Goal: Task Accomplishment & Management: Manage account settings

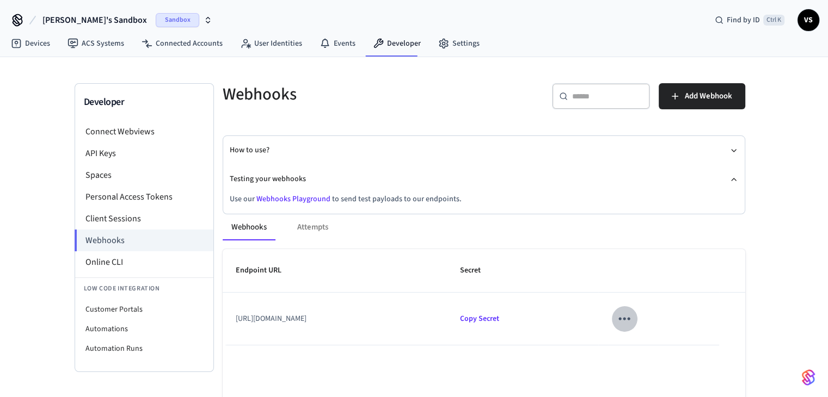
click at [633, 323] on icon "sticky table" at bounding box center [624, 318] width 17 height 17
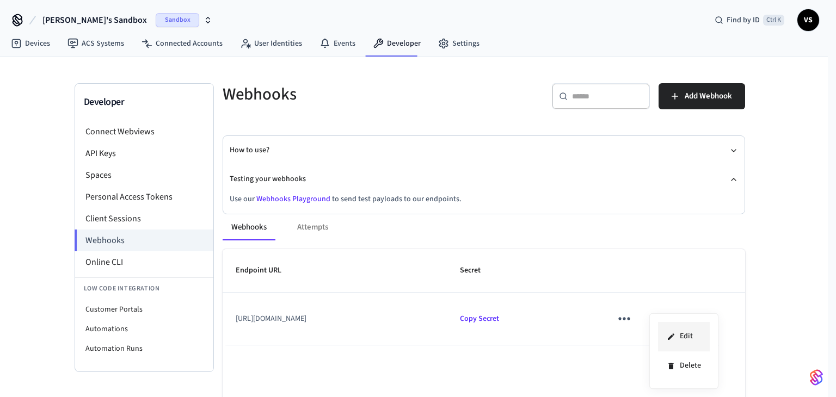
click at [687, 337] on li "Edit" at bounding box center [684, 336] width 52 height 29
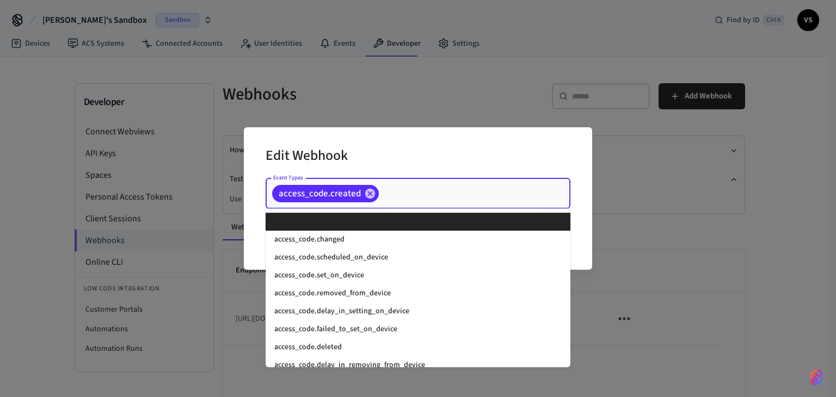
click at [469, 198] on input "Event Types" at bounding box center [457, 193] width 155 height 19
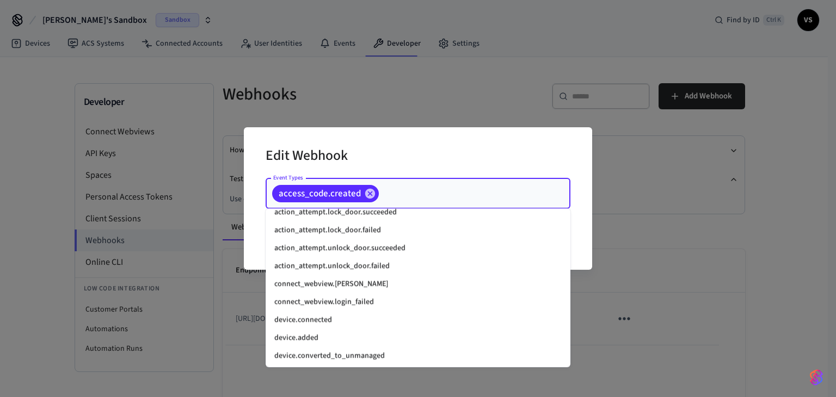
scroll to position [980, 0]
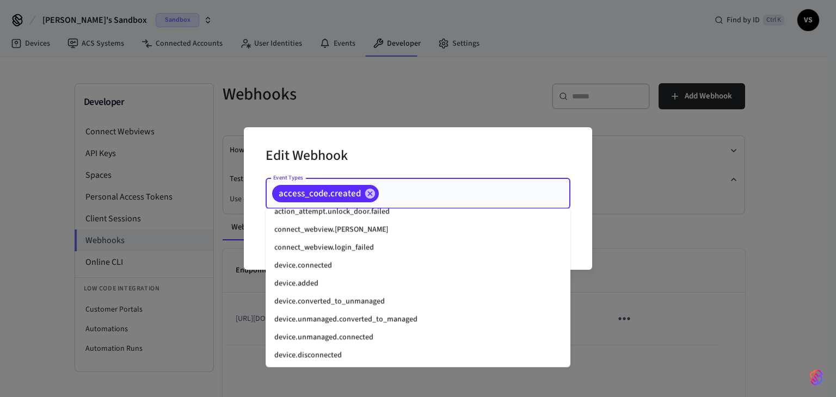
click at [440, 263] on li "device.connected" at bounding box center [418, 266] width 305 height 18
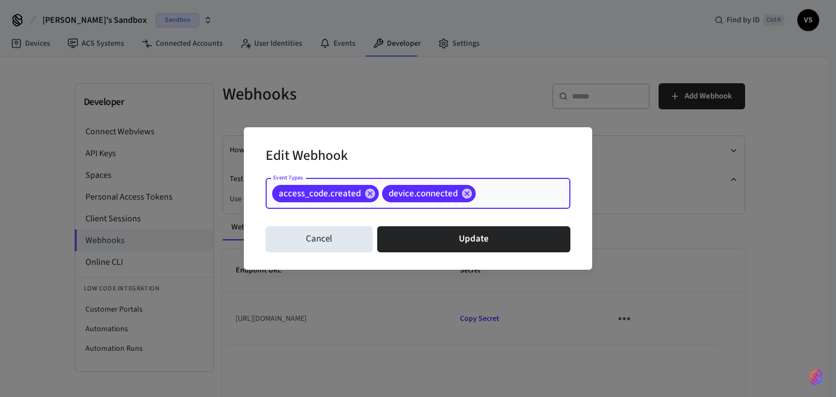
click at [489, 189] on input "Event Types" at bounding box center [506, 193] width 58 height 19
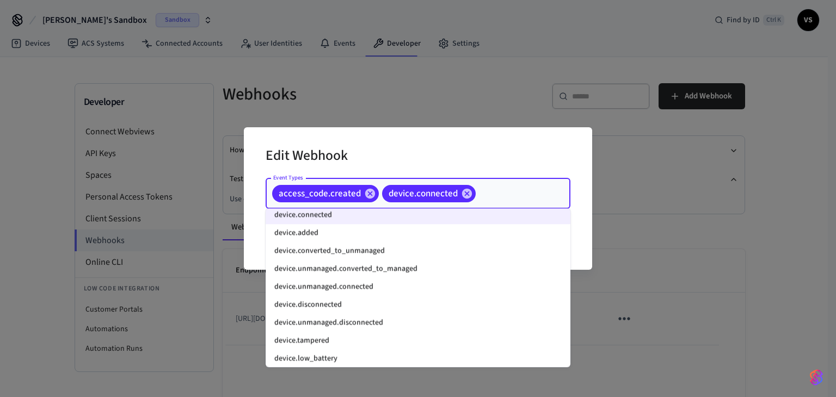
scroll to position [1012, 0]
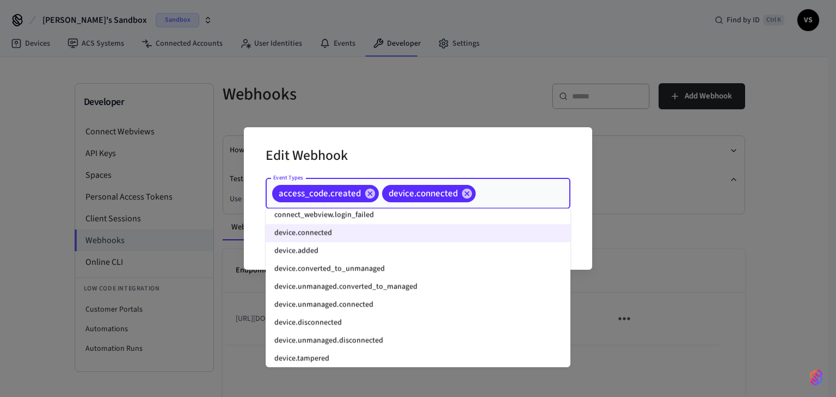
click at [305, 257] on li "device.added" at bounding box center [418, 251] width 305 height 18
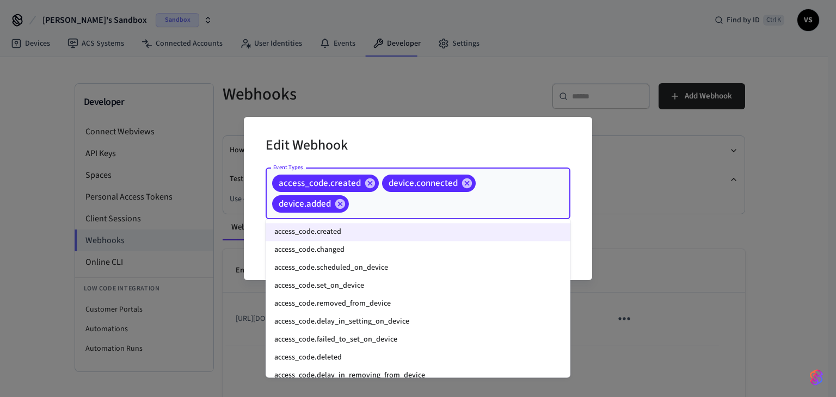
click at [427, 208] on input "Event Types" at bounding box center [443, 203] width 185 height 19
click at [376, 248] on li "access_code.changed" at bounding box center [418, 250] width 305 height 18
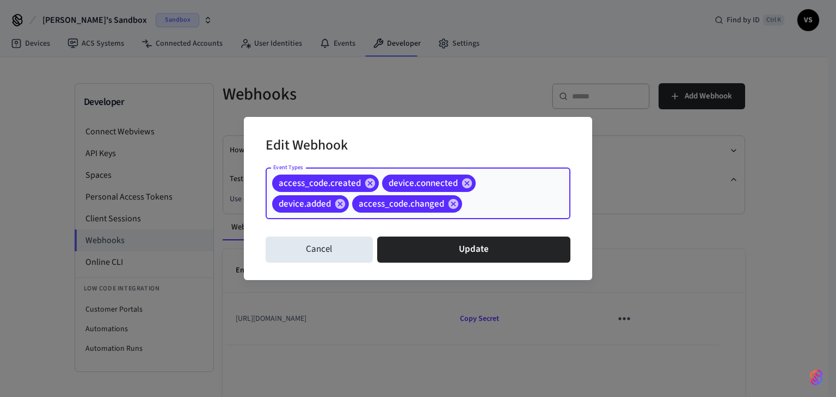
click at [500, 200] on input "Event Types" at bounding box center [499, 203] width 71 height 19
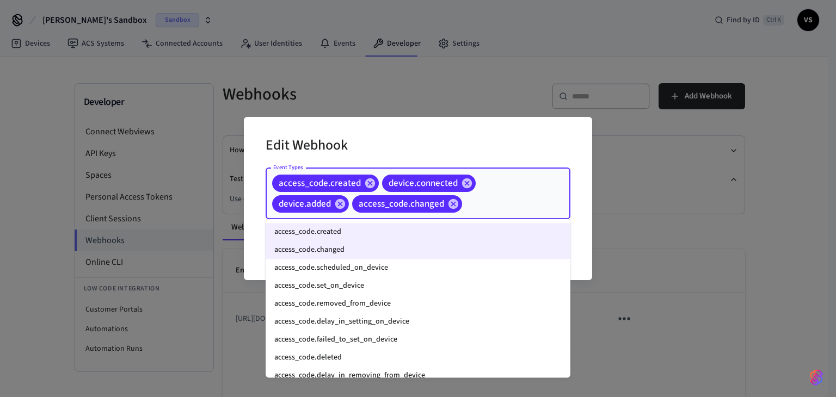
click at [453, 269] on li "access_code.scheduled_on_device" at bounding box center [418, 268] width 305 height 18
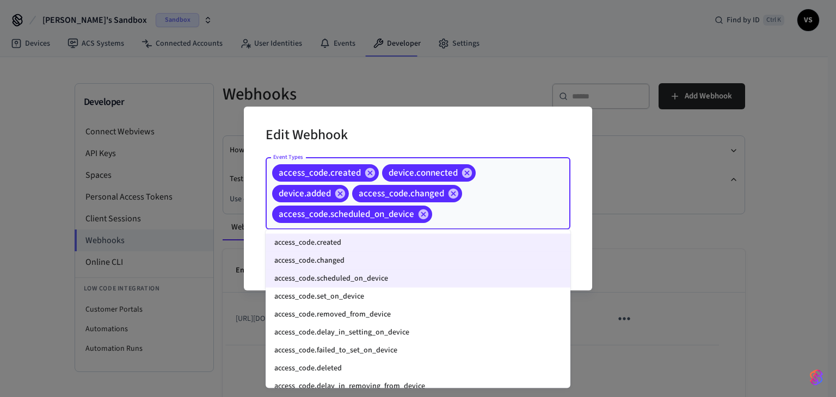
click at [489, 215] on input "Event Types" at bounding box center [484, 214] width 101 height 19
click at [386, 316] on li "access_code.removed_from_device" at bounding box center [418, 315] width 305 height 18
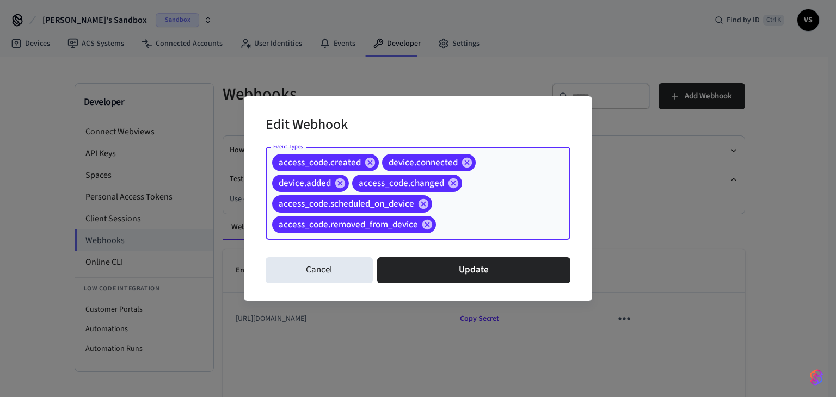
click at [489, 221] on input "Event Types" at bounding box center [486, 224] width 97 height 19
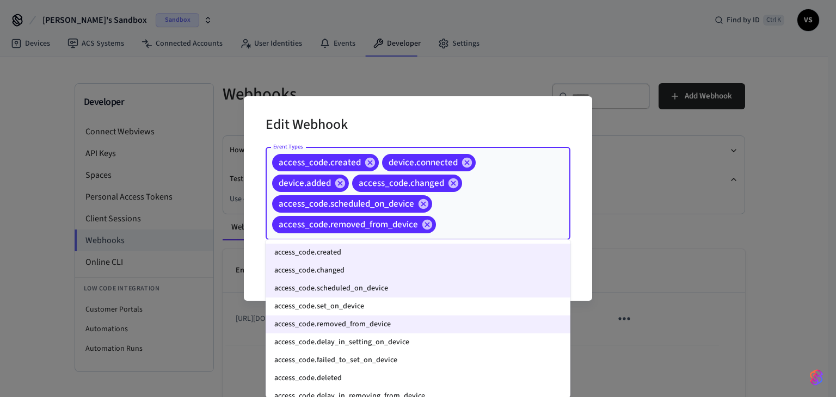
click at [416, 344] on li "access_code.delay_in_setting_on_device" at bounding box center [418, 343] width 305 height 18
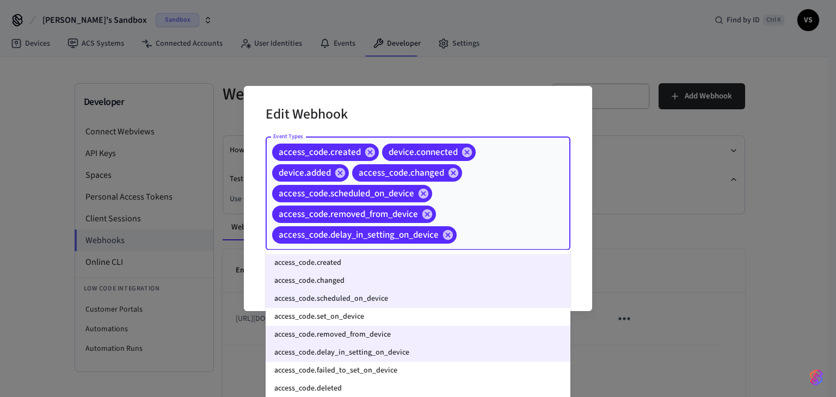
click at [488, 238] on input "Event Types" at bounding box center [496, 234] width 77 height 19
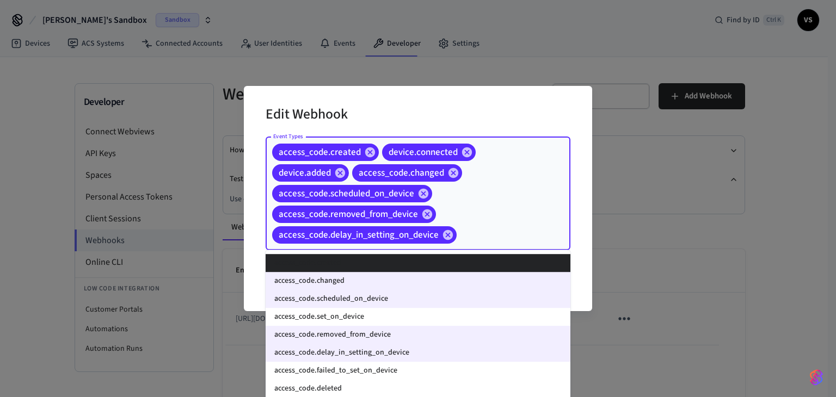
scroll to position [54, 0]
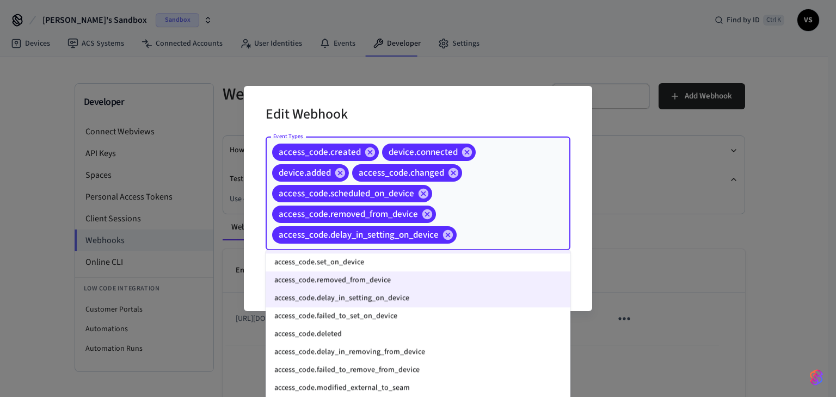
click at [433, 314] on li "access_code.failed_to_set_on_device" at bounding box center [418, 317] width 305 height 18
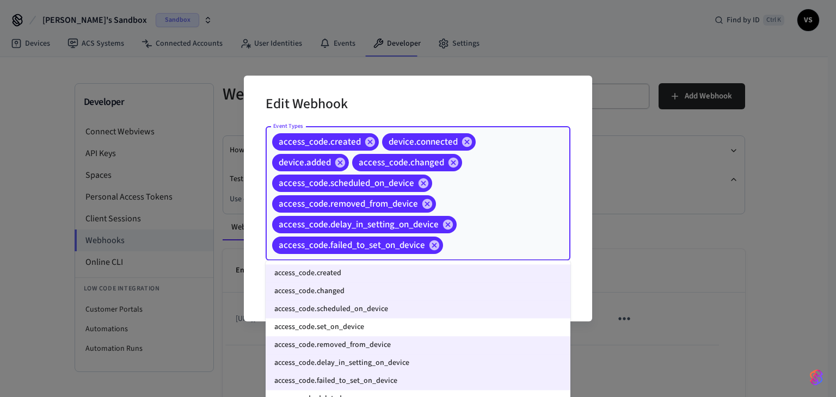
click at [492, 247] on input "Event Types" at bounding box center [490, 245] width 90 height 19
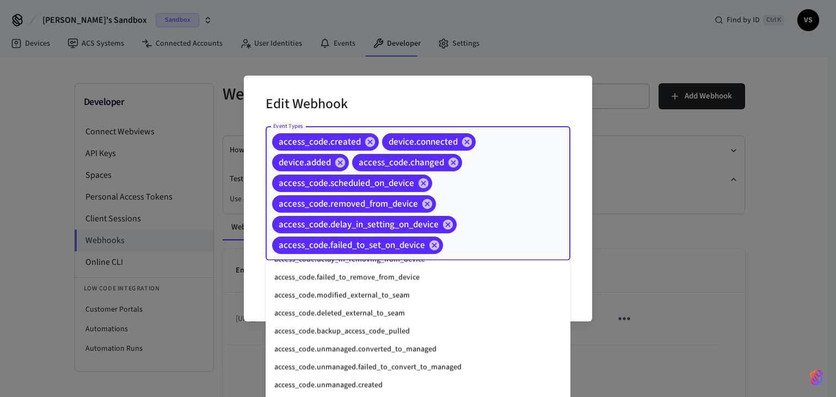
scroll to position [163, 0]
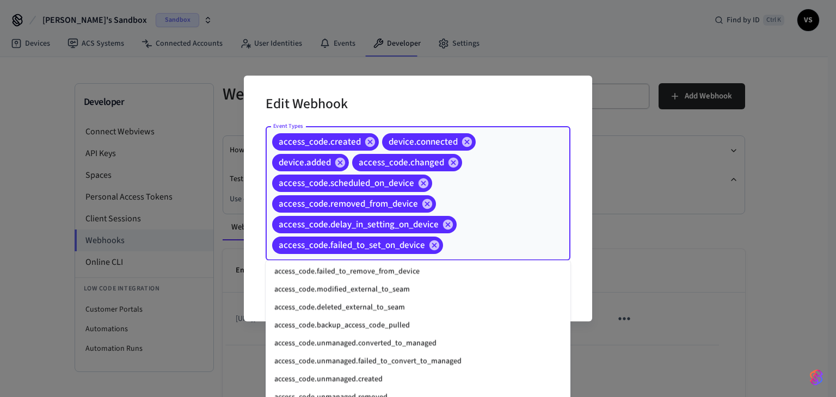
click at [441, 291] on li "access_code.modified_external_to_seam" at bounding box center [418, 290] width 305 height 18
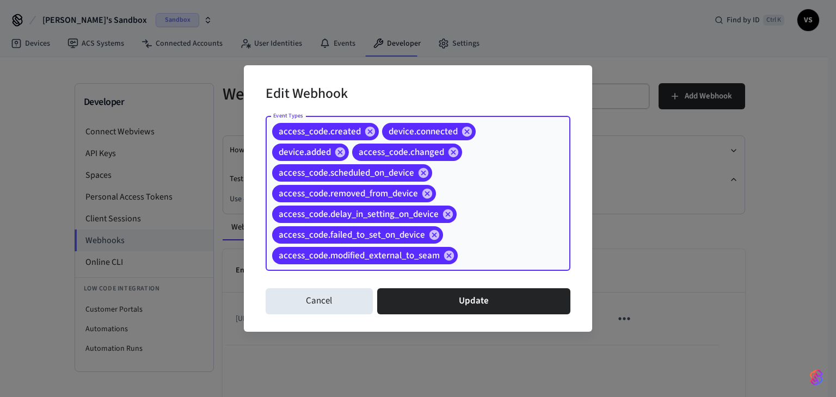
click at [490, 255] on input "Event Types" at bounding box center [497, 255] width 76 height 19
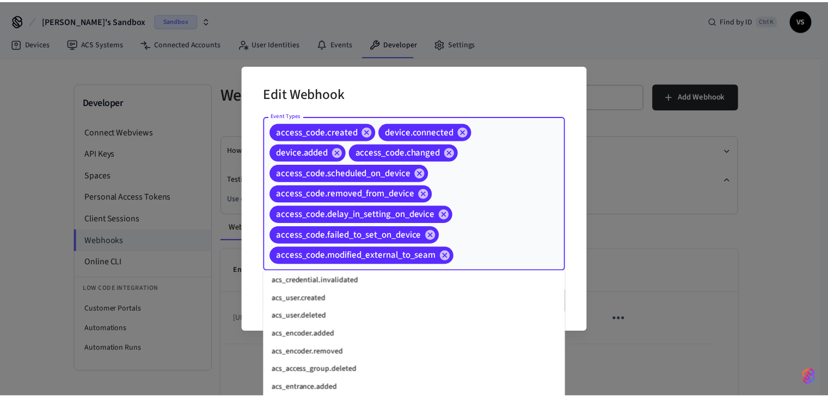
scroll to position [599, 0]
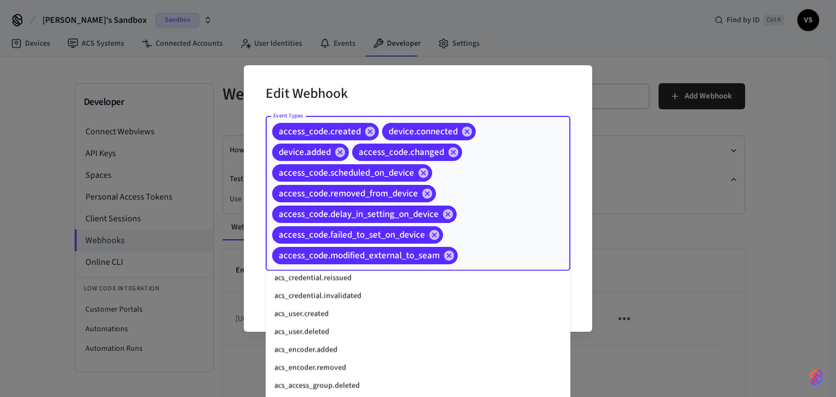
click at [475, 215] on div "access_code.created device.connected device.added access_code.changed access_co…" at bounding box center [418, 193] width 305 height 155
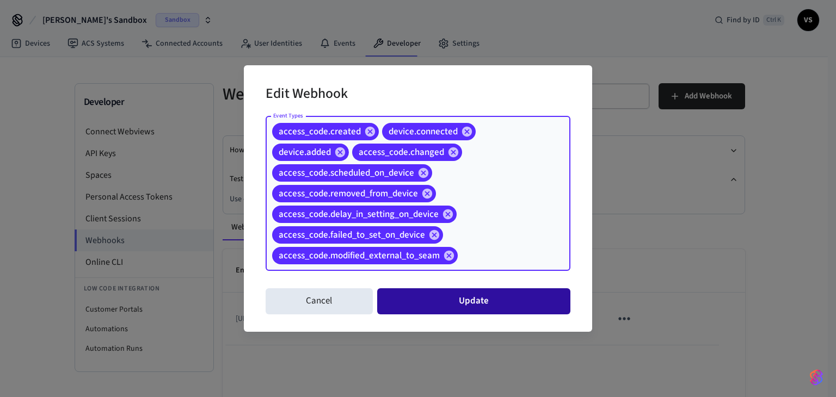
click at [506, 303] on button "Update" at bounding box center [473, 301] width 193 height 26
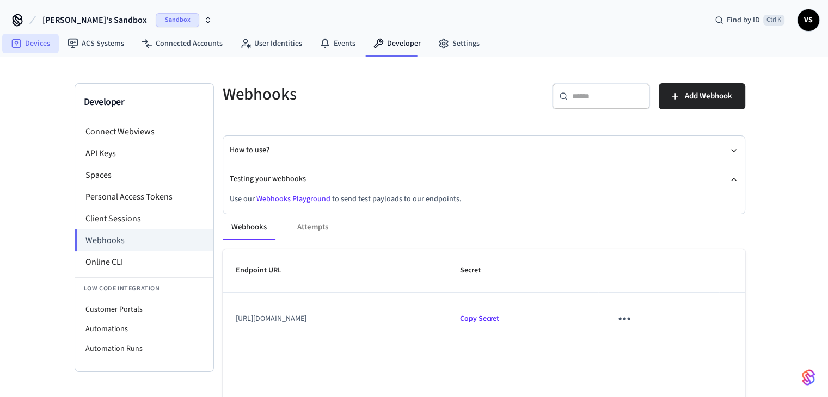
click at [47, 47] on link "Devices" at bounding box center [30, 44] width 57 height 20
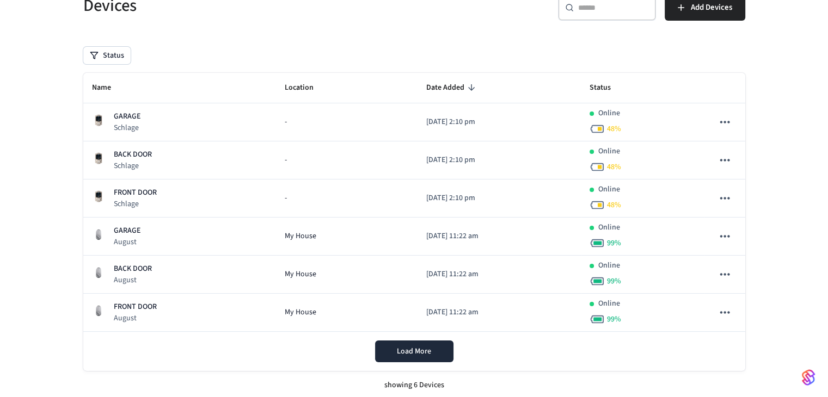
scroll to position [90, 0]
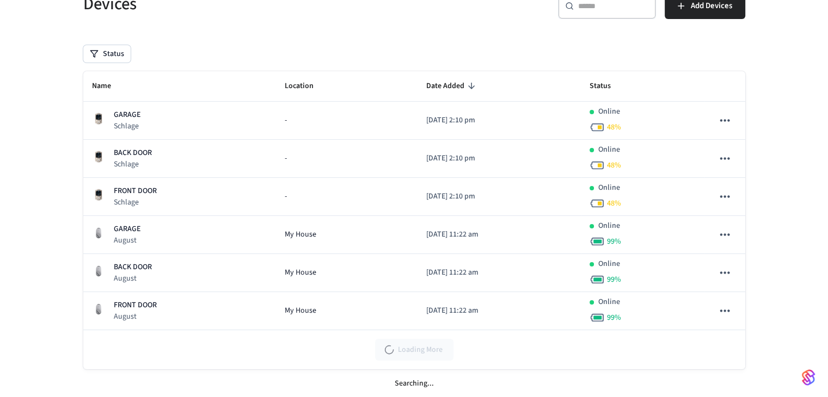
click at [419, 351] on div "Loading More" at bounding box center [414, 349] width 662 height 39
click at [433, 351] on button "Load More" at bounding box center [414, 350] width 78 height 22
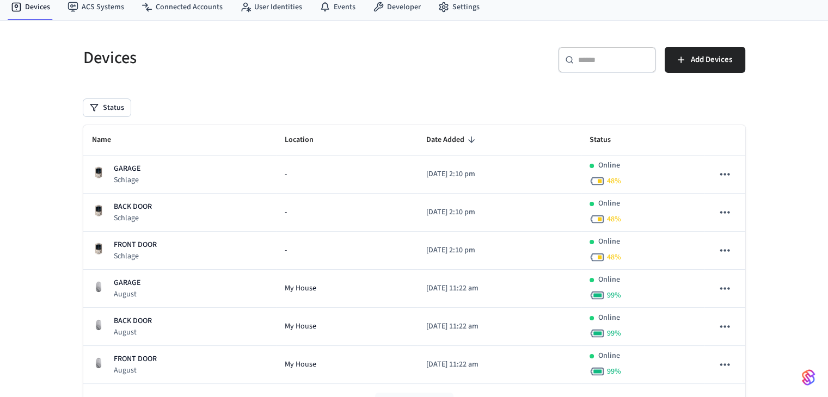
scroll to position [36, 0]
click at [699, 58] on span "Add Devices" at bounding box center [711, 60] width 41 height 14
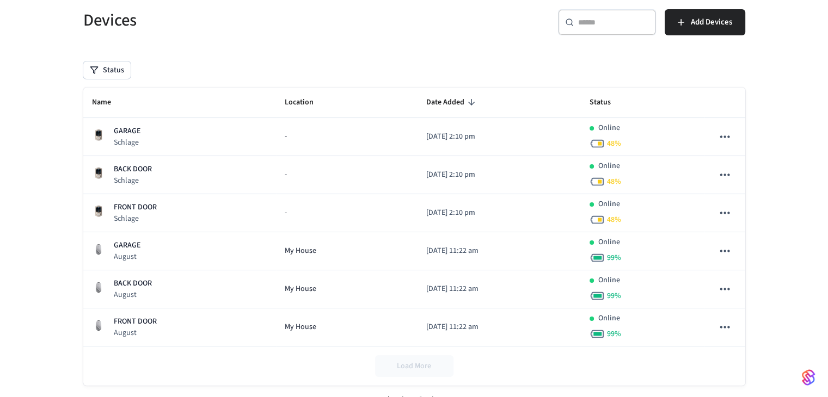
scroll to position [90, 0]
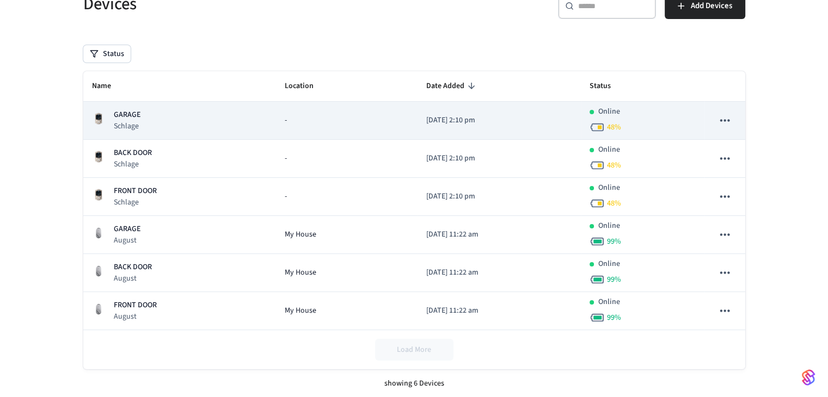
click at [725, 119] on icon "sticky table" at bounding box center [724, 120] width 9 height 2
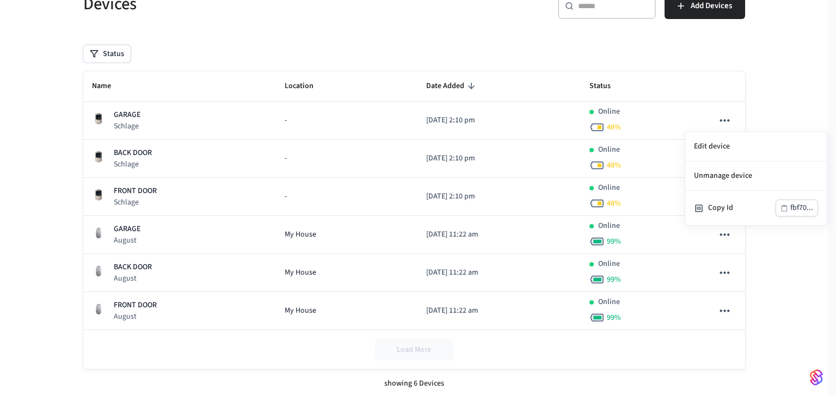
click at [801, 109] on div at bounding box center [418, 198] width 836 height 397
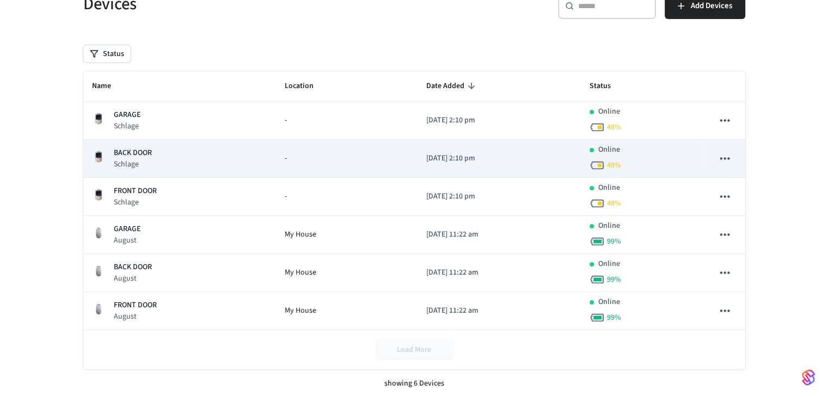
click at [723, 152] on icon "sticky table" at bounding box center [724, 158] width 14 height 14
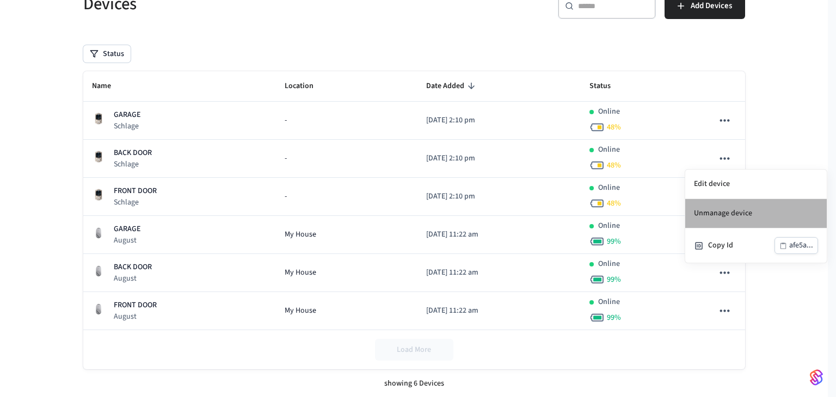
click at [720, 211] on li "Unmanage device" at bounding box center [756, 213] width 142 height 29
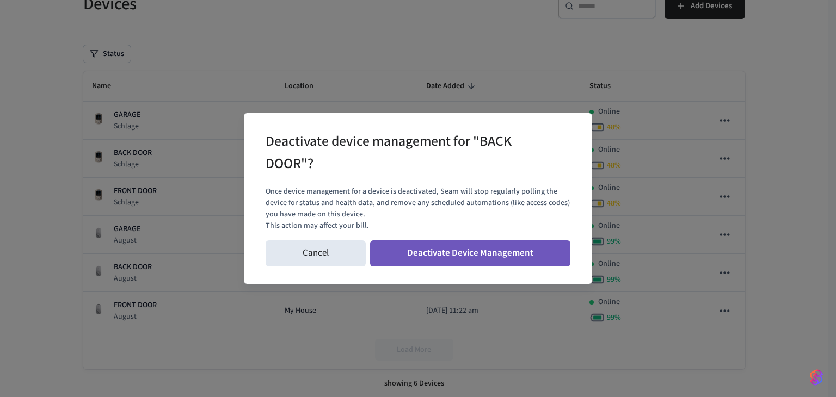
click at [542, 262] on button "Deactivate Device Management" at bounding box center [470, 254] width 200 height 26
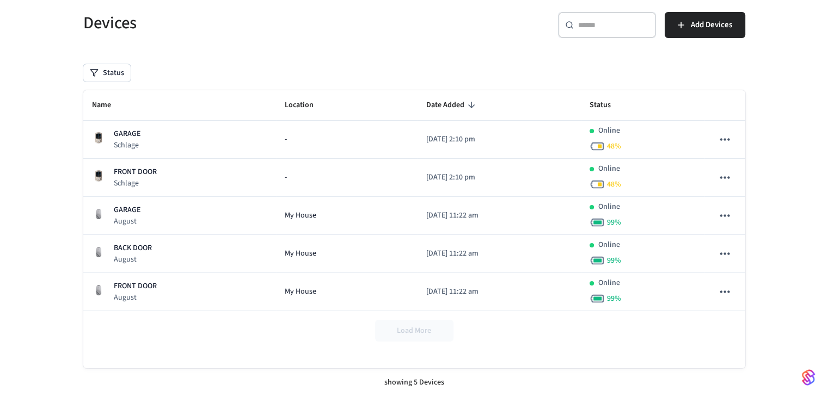
scroll to position [71, 0]
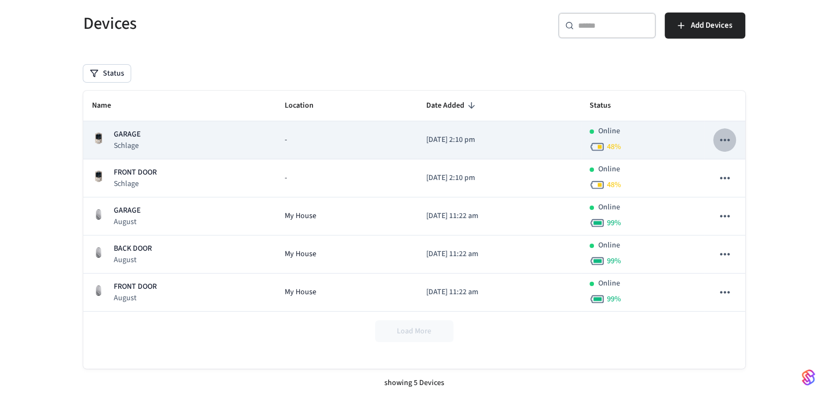
click at [732, 134] on icon "sticky table" at bounding box center [724, 140] width 14 height 14
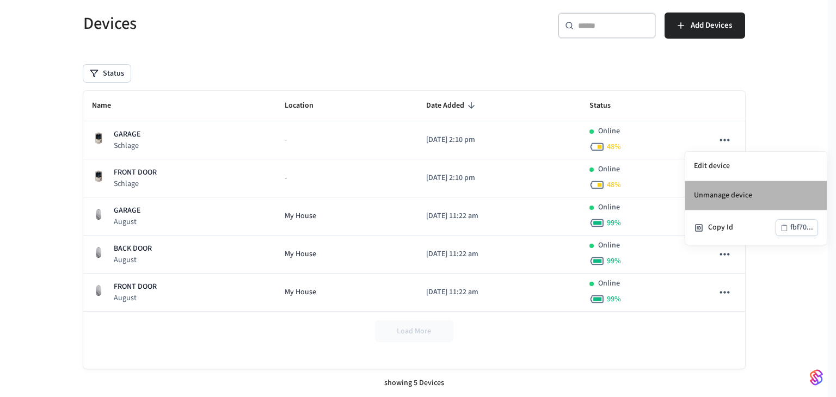
click at [724, 197] on li "Unmanage device" at bounding box center [756, 195] width 142 height 29
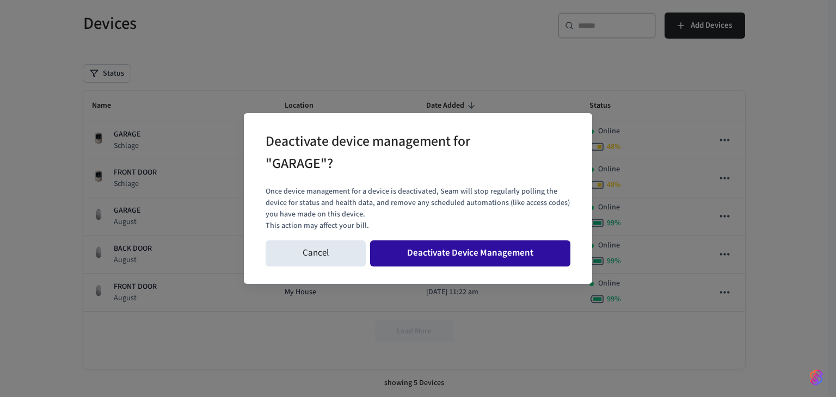
click at [518, 253] on button "Deactivate Device Management" at bounding box center [470, 254] width 200 height 26
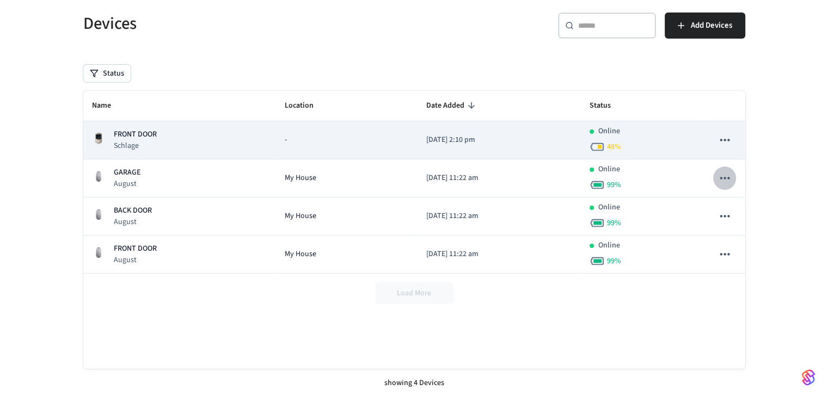
click at [725, 176] on icon "sticky table" at bounding box center [724, 178] width 14 height 14
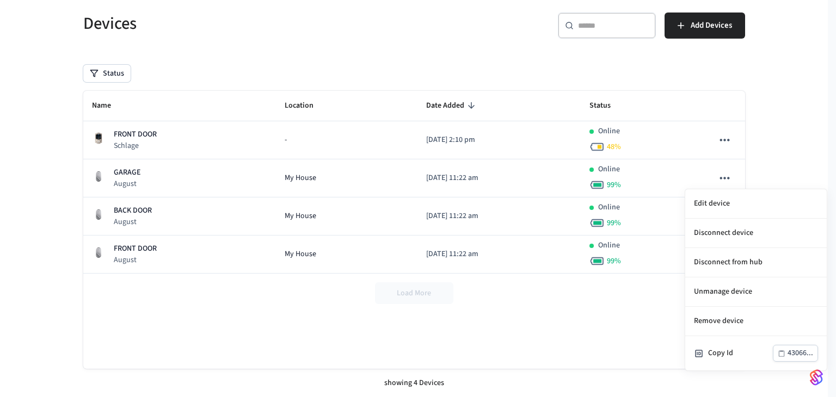
click at [771, 133] on div at bounding box center [418, 198] width 836 height 397
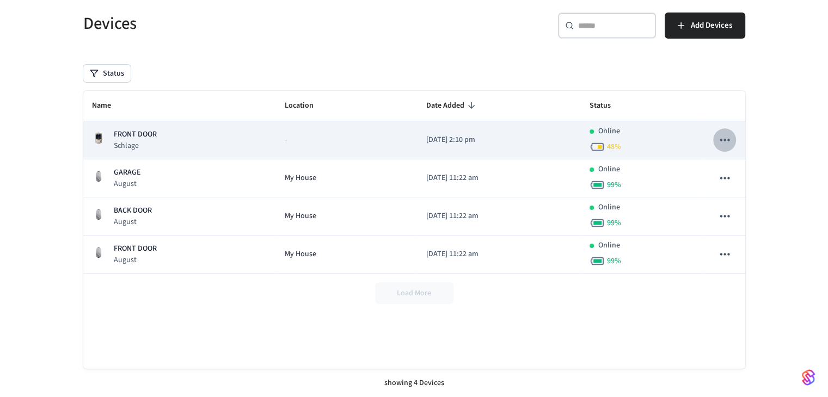
click at [729, 136] on icon "sticky table" at bounding box center [724, 140] width 14 height 14
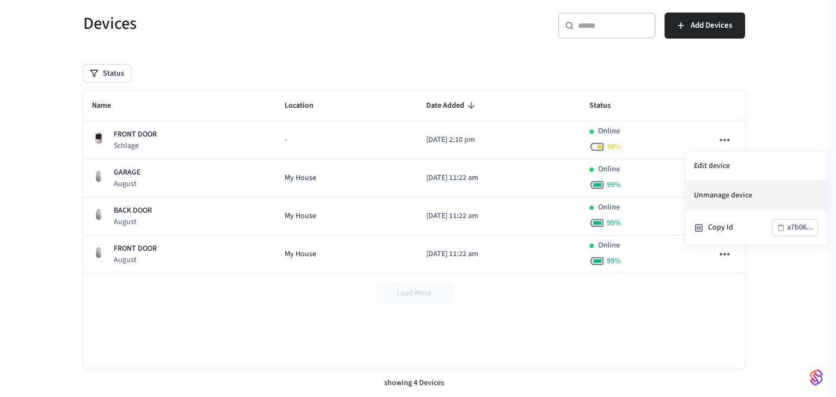
click at [717, 195] on li "Unmanage device" at bounding box center [756, 195] width 142 height 29
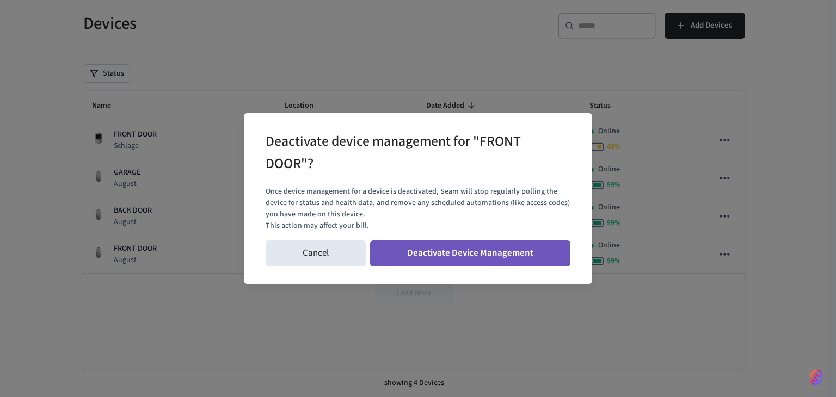
click at [554, 259] on button "Deactivate Device Management" at bounding box center [470, 254] width 200 height 26
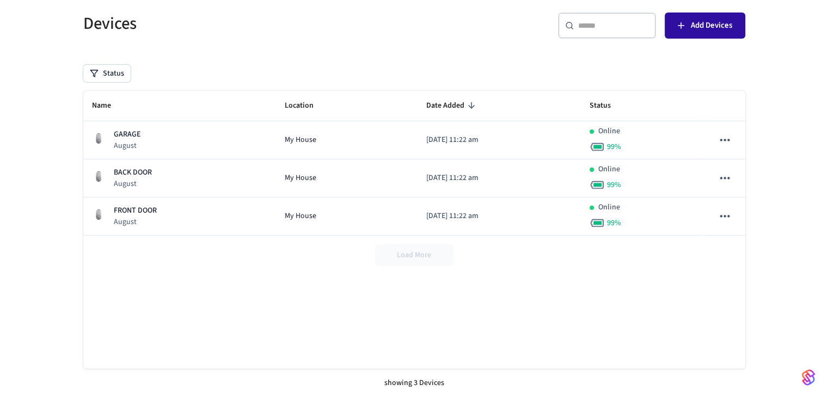
click at [715, 23] on span "Add Devices" at bounding box center [711, 26] width 41 height 14
click at [51, 258] on div "Devices ​ ​ Add Devices Status Name Location Date Added Status GARAGE August My…" at bounding box center [414, 192] width 828 height 412
click at [191, 285] on div "Name Location Date Added Status GARAGE August My House 2025/09/03 at 11:22 am O…" at bounding box center [414, 230] width 662 height 278
click at [702, 34] on button "Add Devices" at bounding box center [705, 26] width 81 height 26
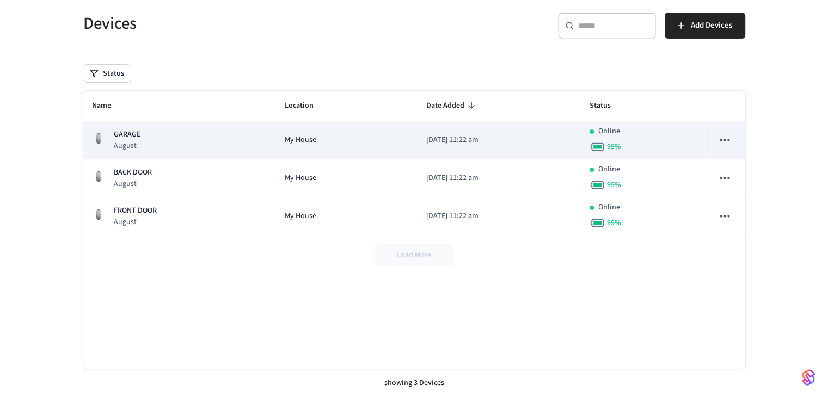
click at [726, 139] on icon "sticky table" at bounding box center [724, 140] width 14 height 14
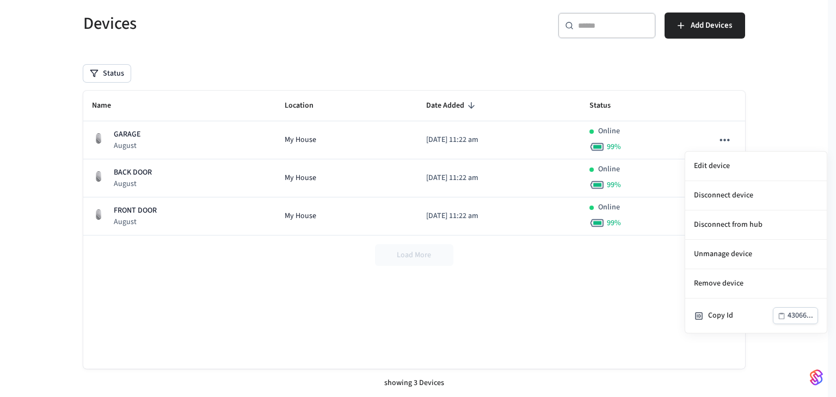
click at [797, 131] on div at bounding box center [418, 198] width 836 height 397
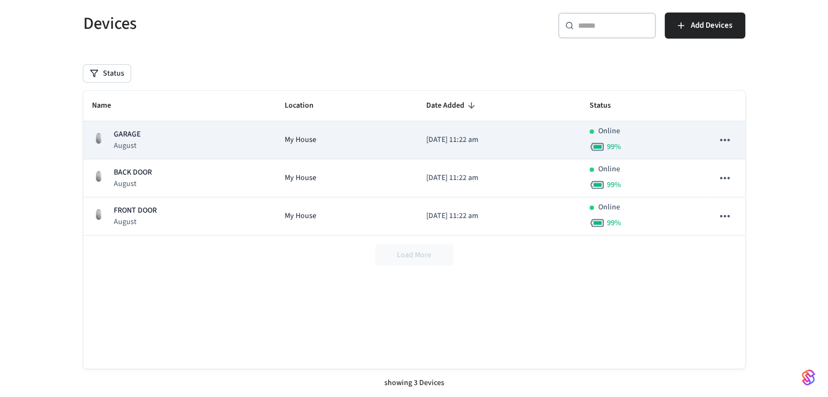
click at [722, 144] on icon "sticky table" at bounding box center [724, 140] width 14 height 14
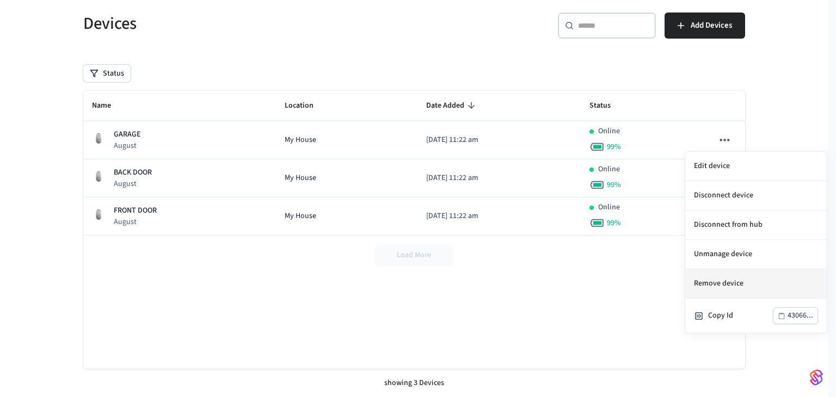
click at [732, 286] on li "Remove device" at bounding box center [756, 283] width 142 height 29
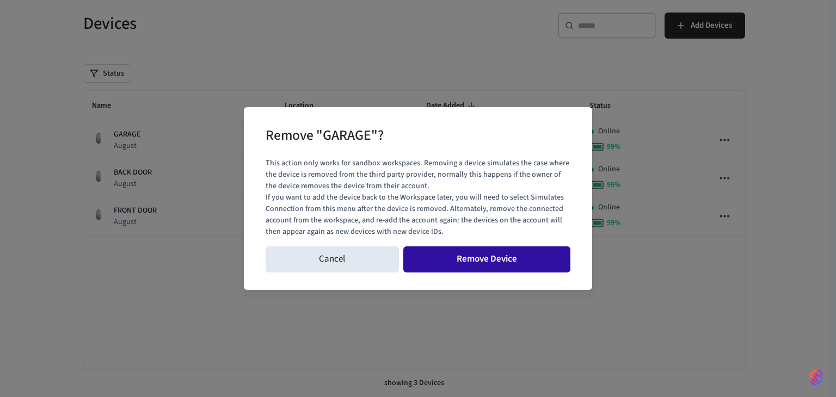
click at [536, 263] on button "Remove Device" at bounding box center [487, 260] width 168 height 26
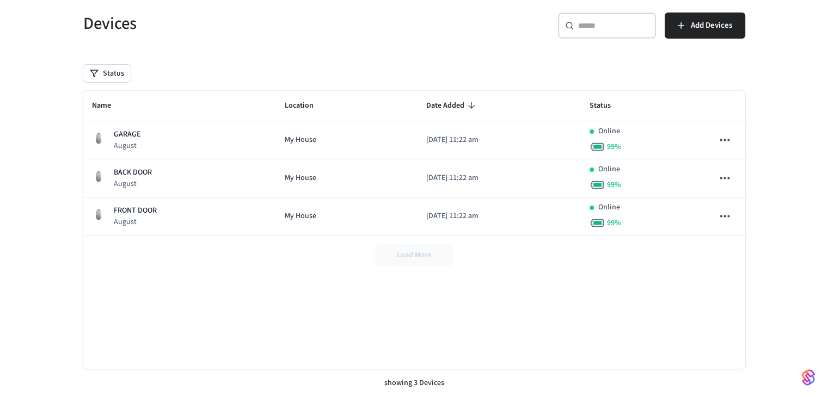
click at [383, 46] on div "Devices" at bounding box center [238, 23] width 337 height 48
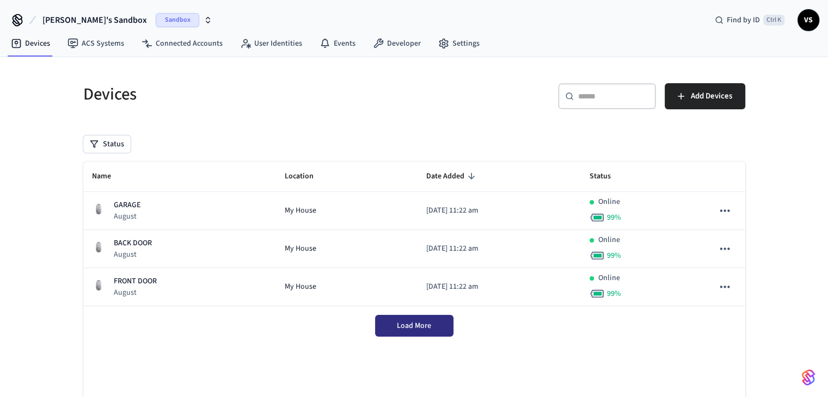
click at [431, 333] on button "Load More" at bounding box center [414, 326] width 78 height 22
click at [451, 42] on link "Settings" at bounding box center [458, 44] width 59 height 20
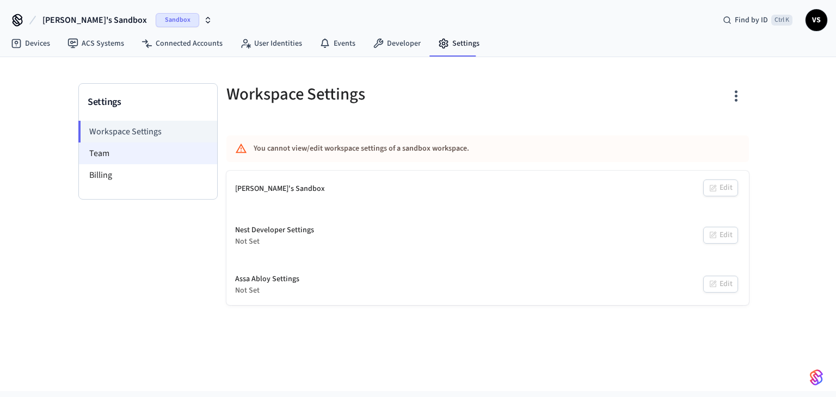
click at [89, 151] on li "Team" at bounding box center [148, 154] width 138 height 22
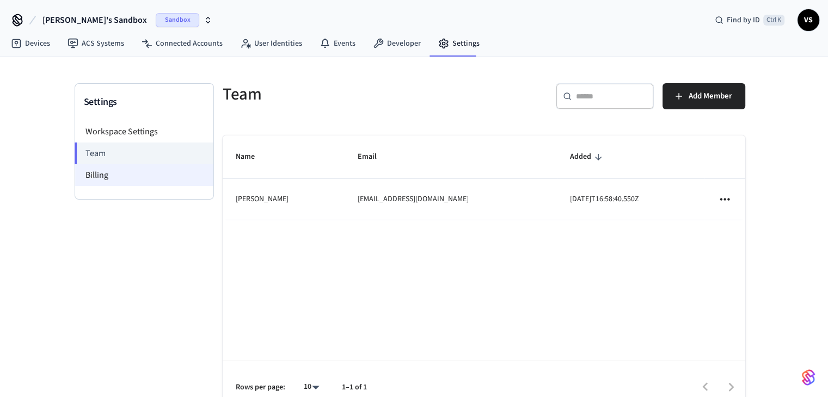
click at [93, 175] on li "Billing" at bounding box center [144, 175] width 138 height 22
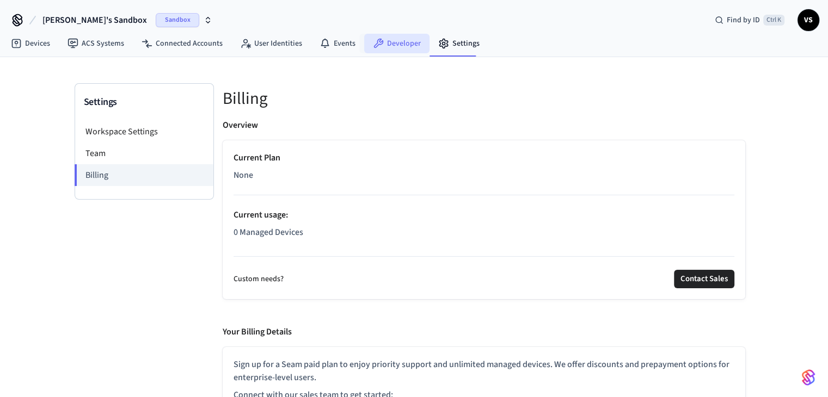
click at [383, 39] on link "Developer" at bounding box center [396, 44] width 65 height 20
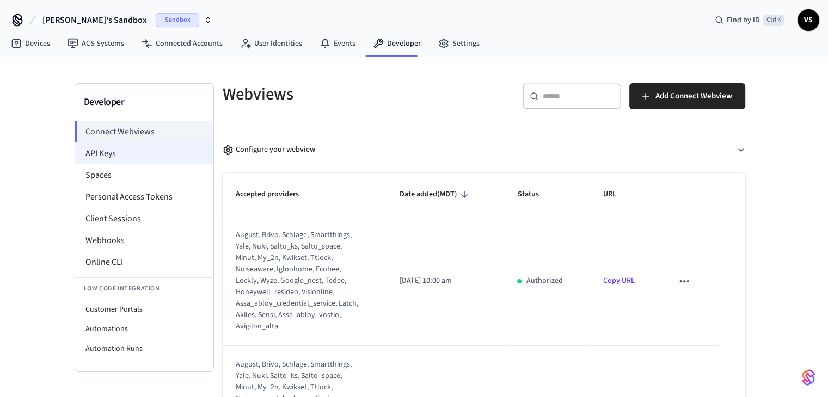
click at [85, 155] on li "API Keys" at bounding box center [144, 154] width 138 height 22
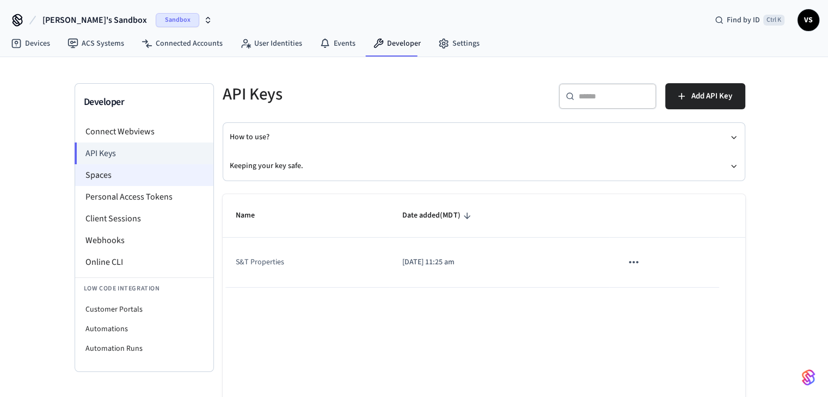
click at [89, 171] on li "Spaces" at bounding box center [144, 175] width 138 height 22
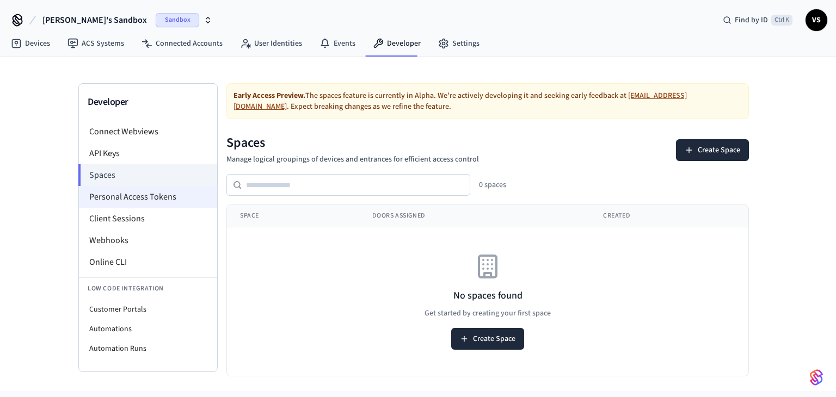
click at [94, 196] on li "Personal Access Tokens" at bounding box center [148, 197] width 138 height 22
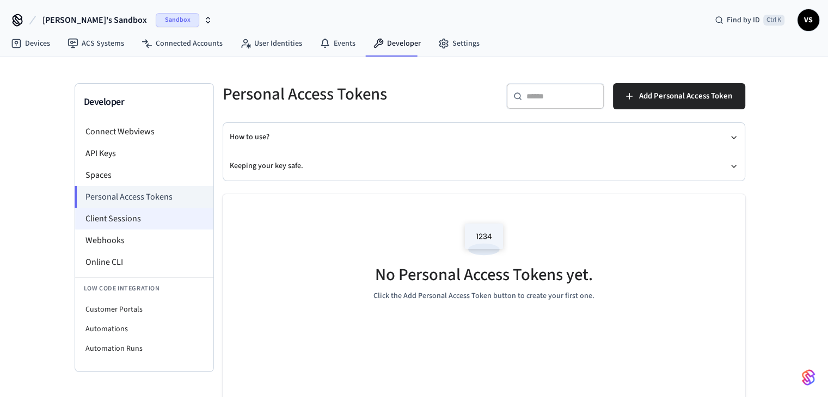
click at [109, 222] on li "Client Sessions" at bounding box center [144, 219] width 138 height 22
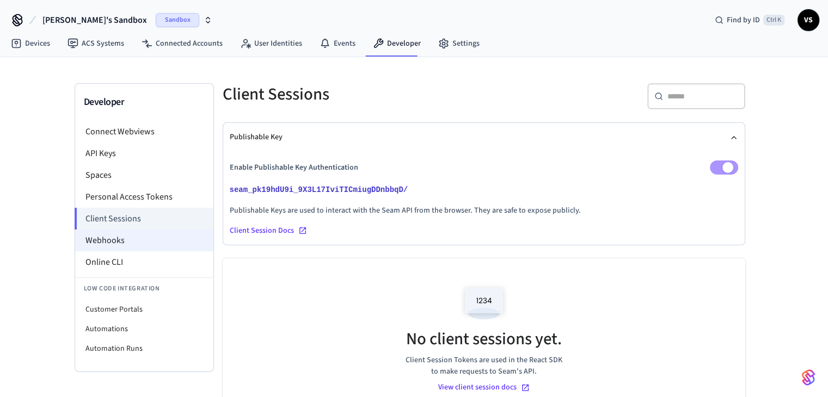
click at [109, 245] on li "Webhooks" at bounding box center [144, 241] width 138 height 22
